Goal: Transaction & Acquisition: Subscribe to service/newsletter

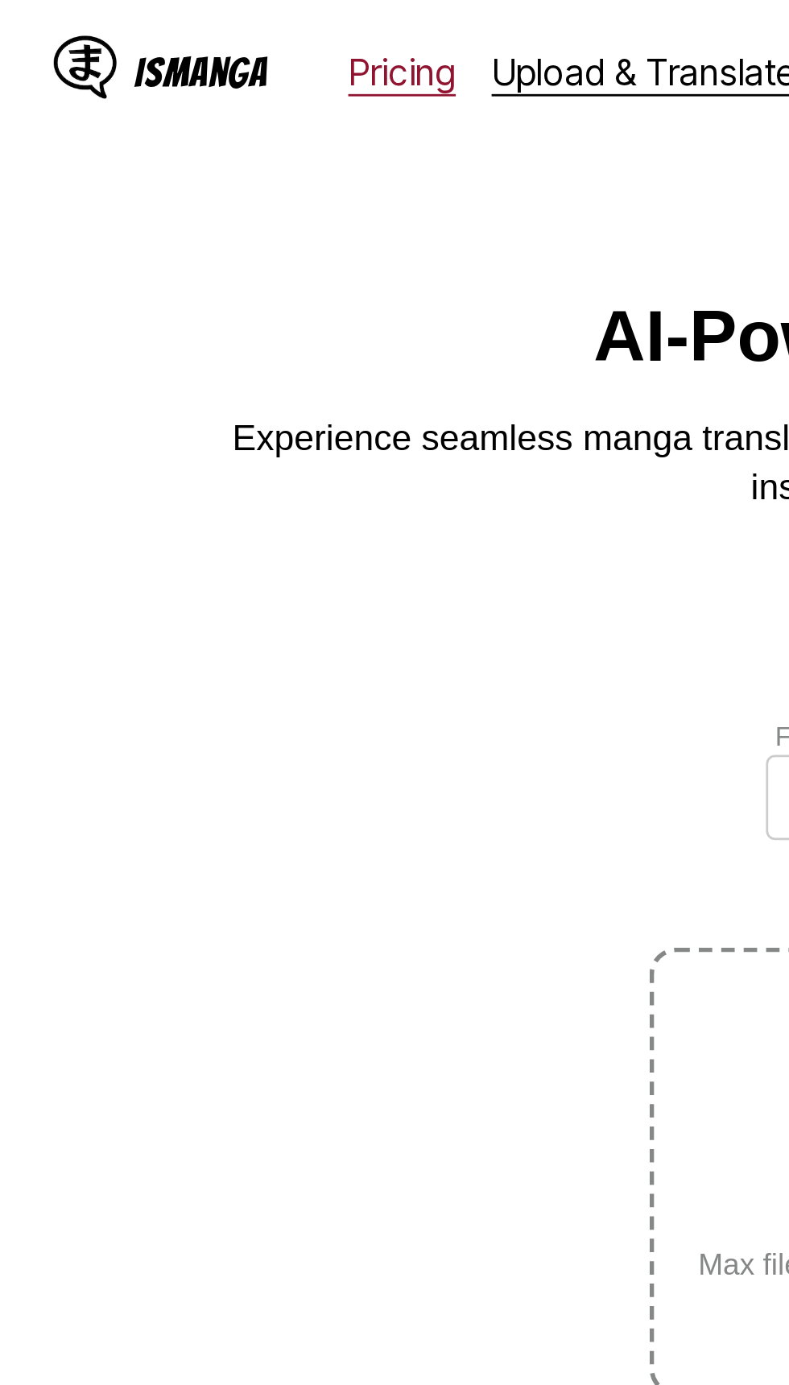
click at [141, 30] on link "Pricing" at bounding box center [145, 26] width 39 height 16
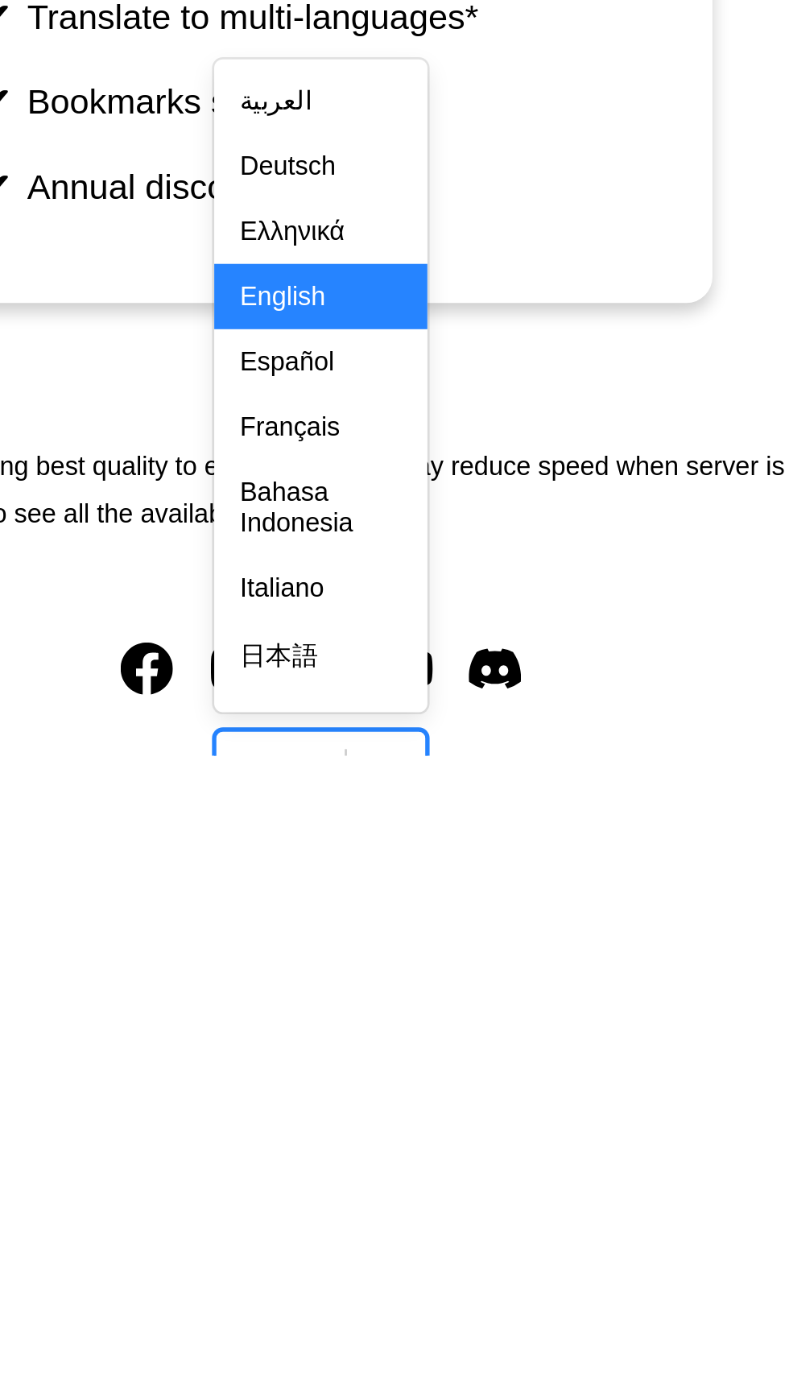
scroll to position [191, 0]
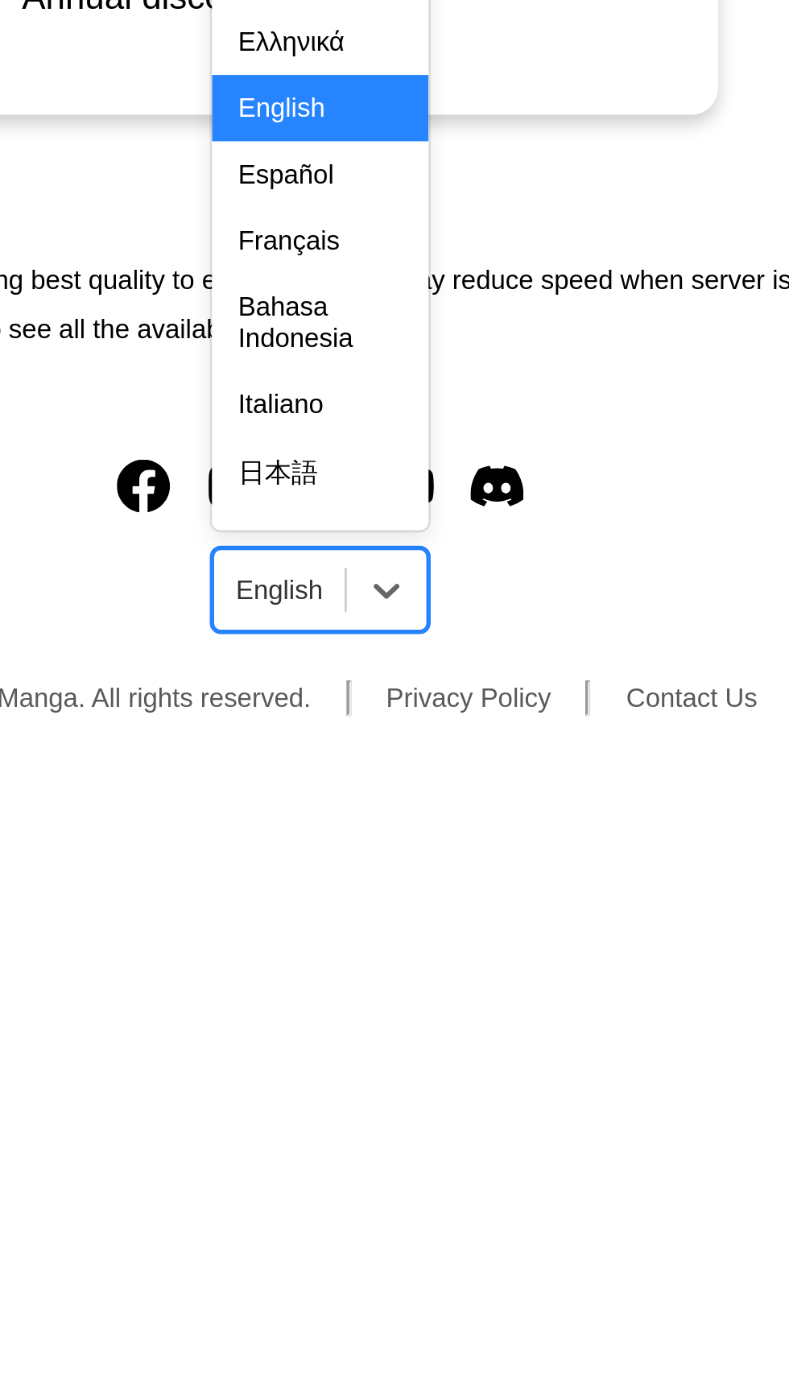
click at [395, 1251] on div "Bahasa Indonesia" at bounding box center [394, 1232] width 79 height 35
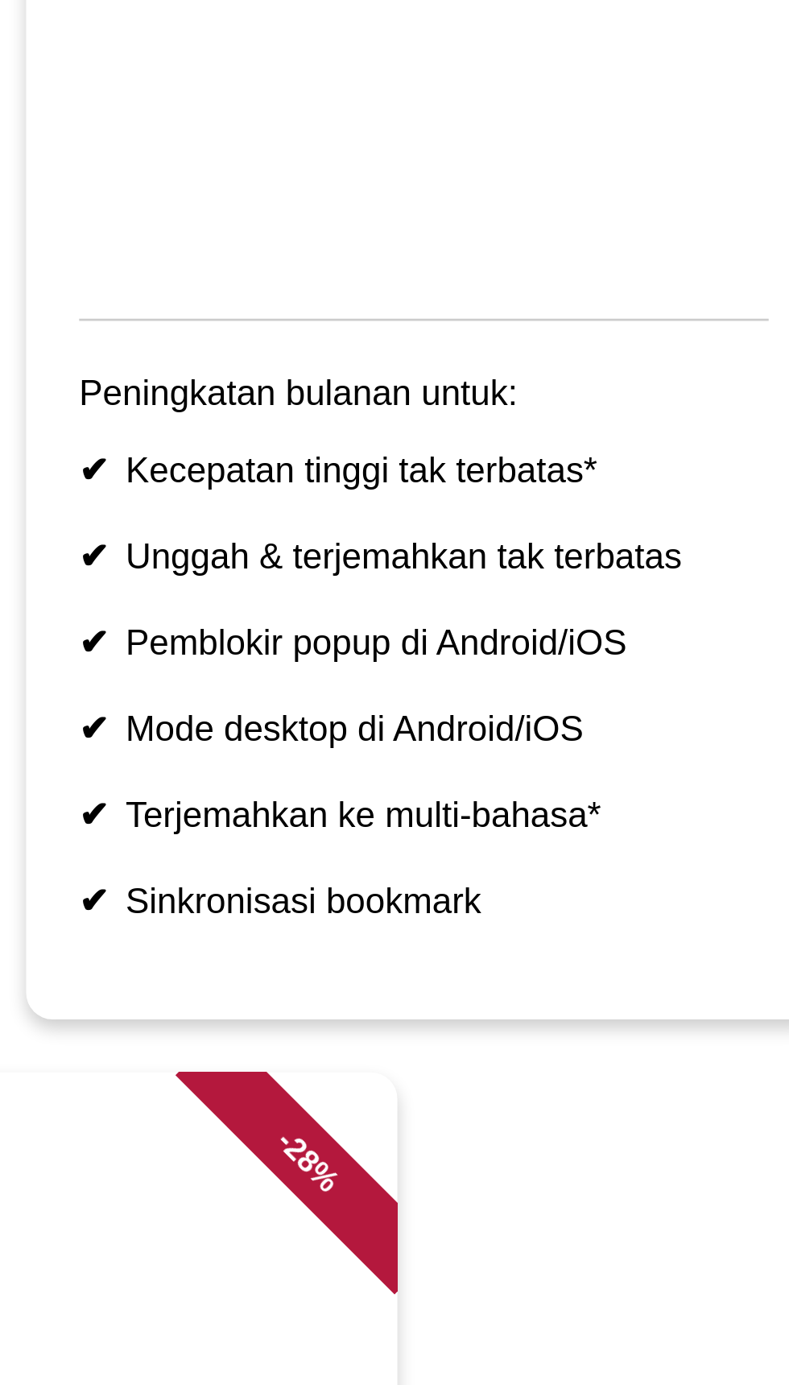
scroll to position [233, 0]
